Goal: Information Seeking & Learning: Understand process/instructions

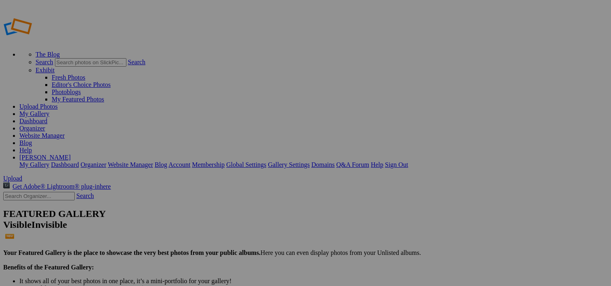
click at [32, 147] on link "Help" at bounding box center [25, 150] width 13 height 7
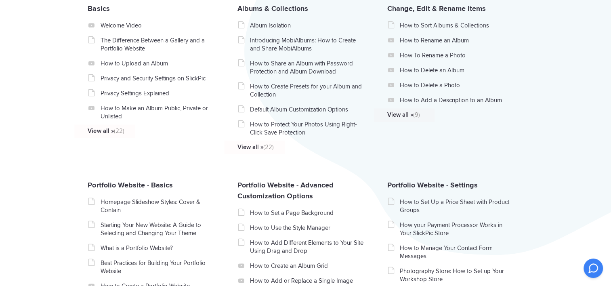
scroll to position [202, 0]
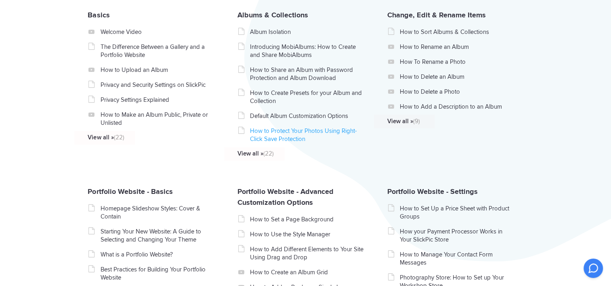
click at [283, 138] on link "How to Protect Your Photos Using Right-Click Save Protection" at bounding box center [307, 135] width 114 height 16
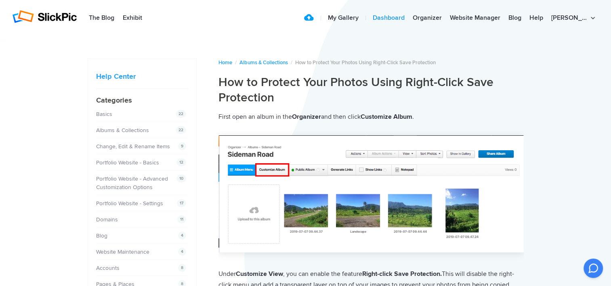
click at [409, 17] on link "Dashboard" at bounding box center [389, 18] width 40 height 16
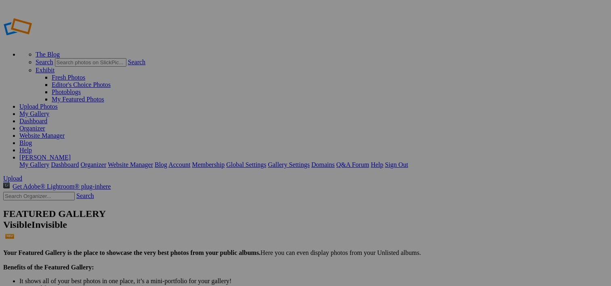
click at [32, 147] on link "Help" at bounding box center [25, 150] width 13 height 7
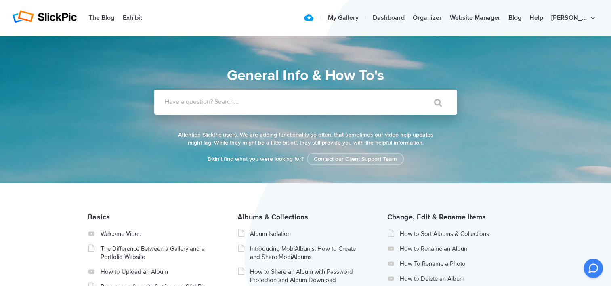
click at [235, 105] on label "Have a question? Search..." at bounding box center [316, 102] width 303 height 8
click at [235, 105] on input "Have a question? Search..." at bounding box center [289, 102] width 270 height 25
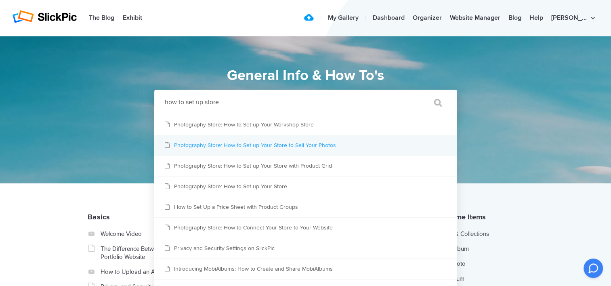
type input "how to set up store"
click at [226, 146] on link "Photography Store: How to Set up Your Store to Sell Your Photos" at bounding box center [305, 145] width 303 height 20
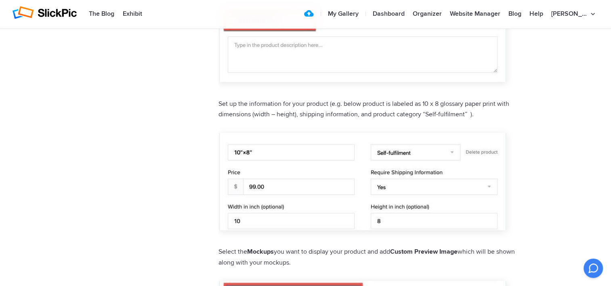
scroll to position [727, 0]
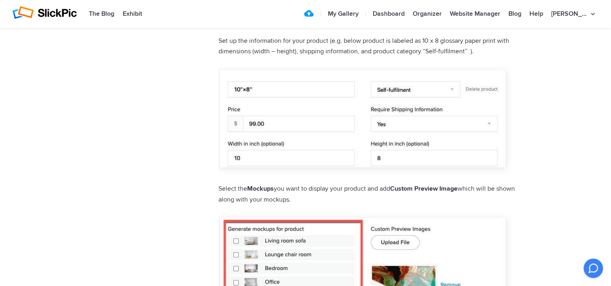
click at [451, 88] on img at bounding box center [362, 118] width 288 height 97
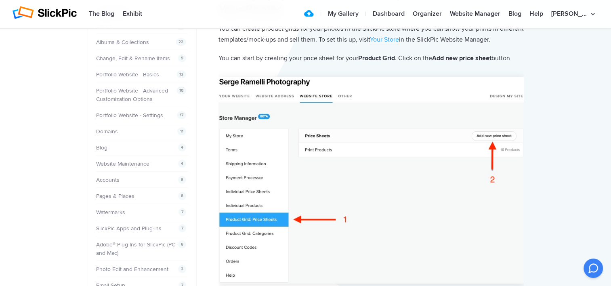
scroll to position [81, 0]
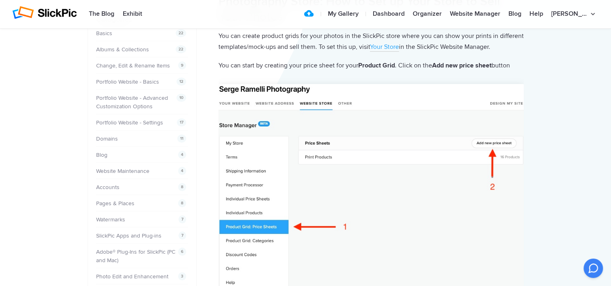
click at [399, 45] on link "Your Store" at bounding box center [384, 47] width 29 height 9
